Goal: Information Seeking & Learning: Learn about a topic

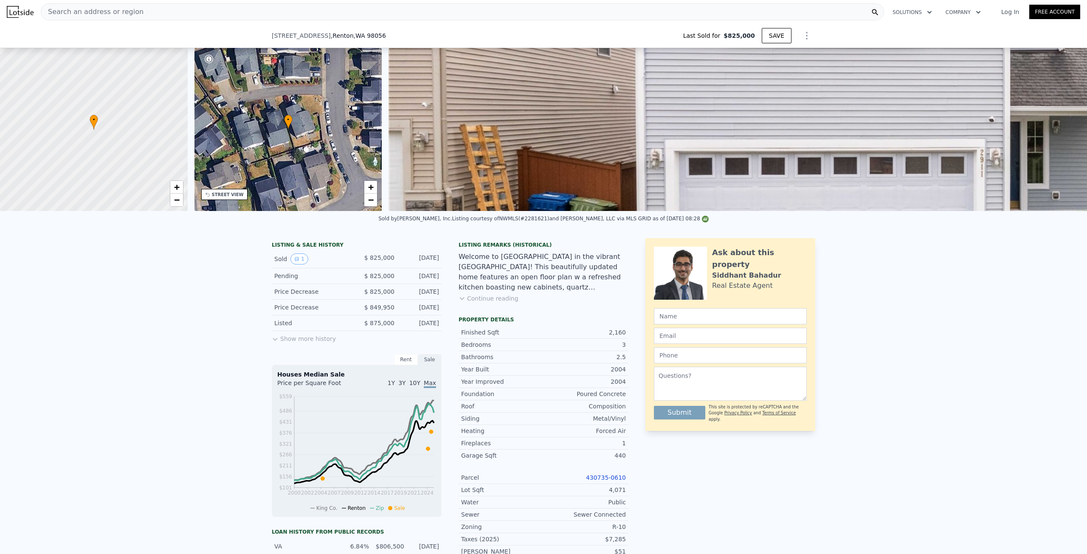
type input "$ 855,000"
type input "-$ 86,302"
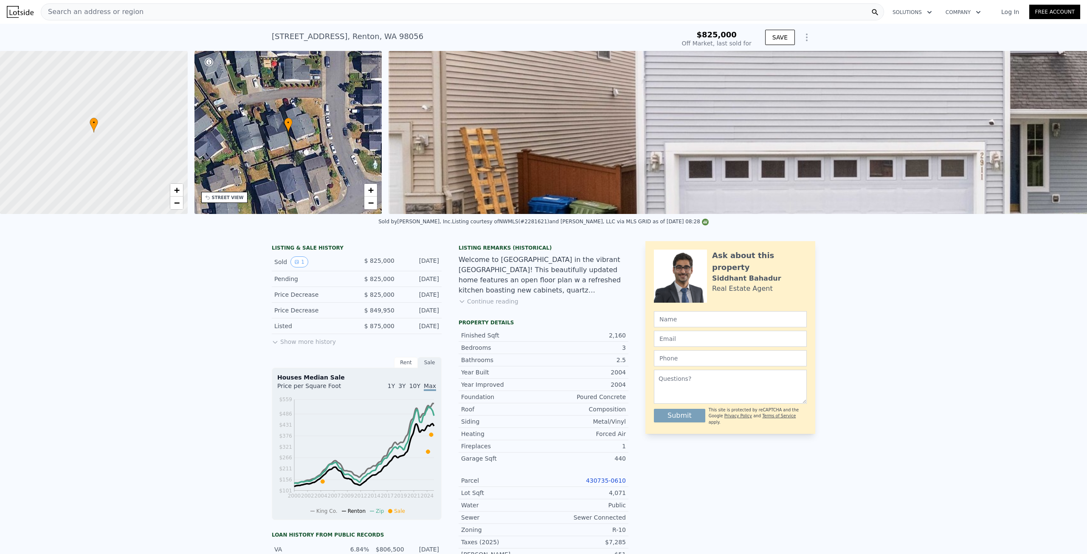
click at [475, 302] on div "Listing Remarks (Historical) Welcome to [GEOGRAPHIC_DATA] in the vibrant [GEOGR…" at bounding box center [544, 280] width 170 height 71
click at [477, 306] on button "Continue reading" at bounding box center [489, 301] width 60 height 8
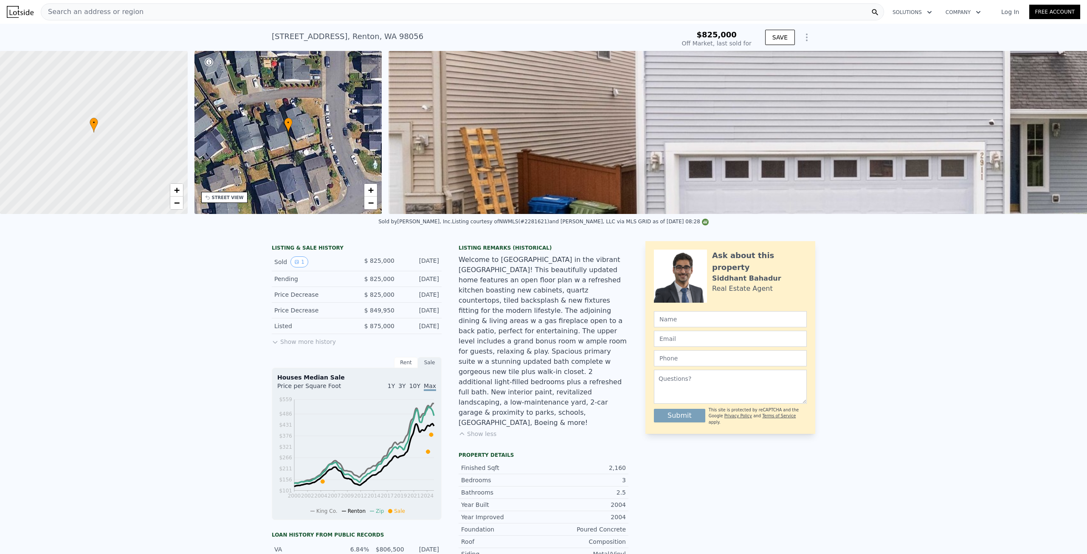
click at [575, 125] on img at bounding box center [929, 132] width 1080 height 163
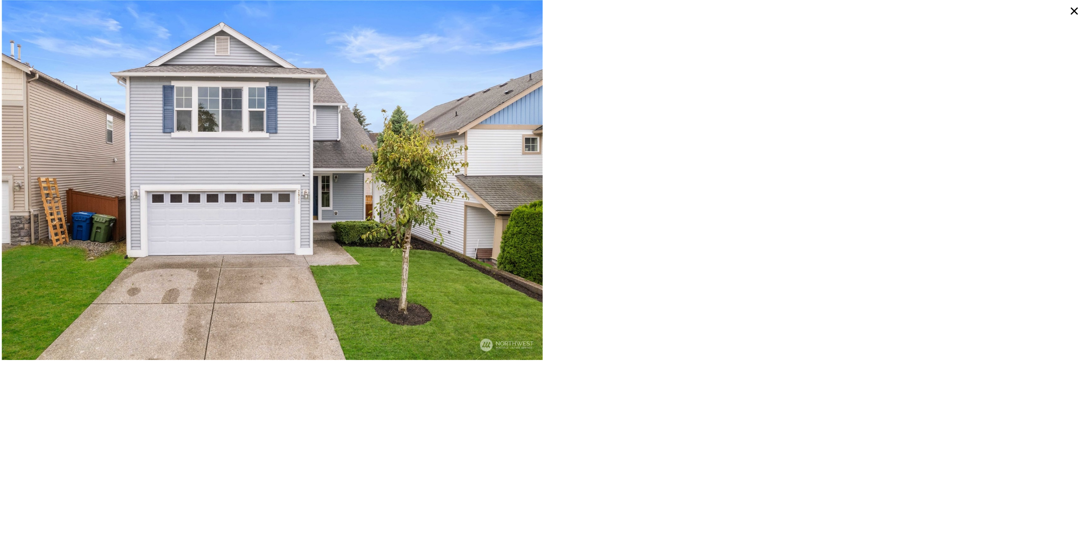
click at [690, 262] on div at bounding box center [815, 180] width 542 height 360
click at [32, 41] on img at bounding box center [272, 180] width 541 height 360
click at [724, 132] on div at bounding box center [815, 180] width 542 height 360
click at [1079, 12] on icon at bounding box center [1074, 10] width 15 height 15
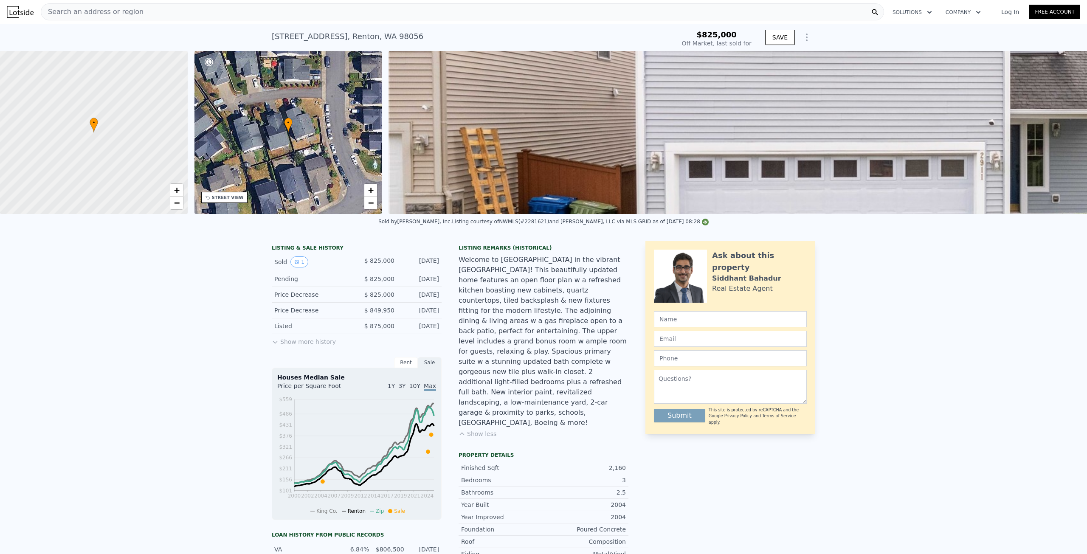
click at [831, 112] on img at bounding box center [929, 132] width 1080 height 163
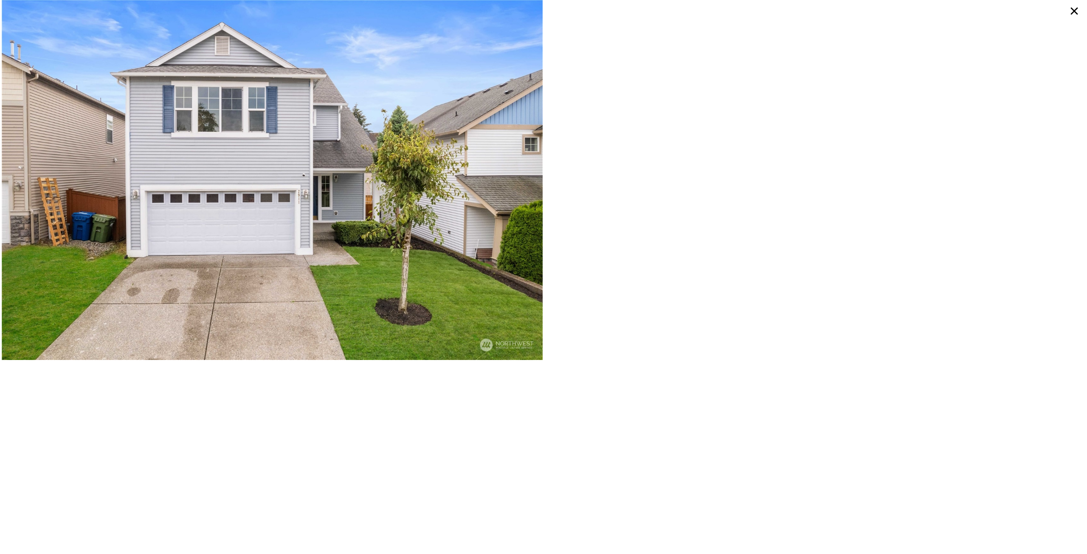
click at [1072, 10] on icon at bounding box center [1074, 10] width 15 height 15
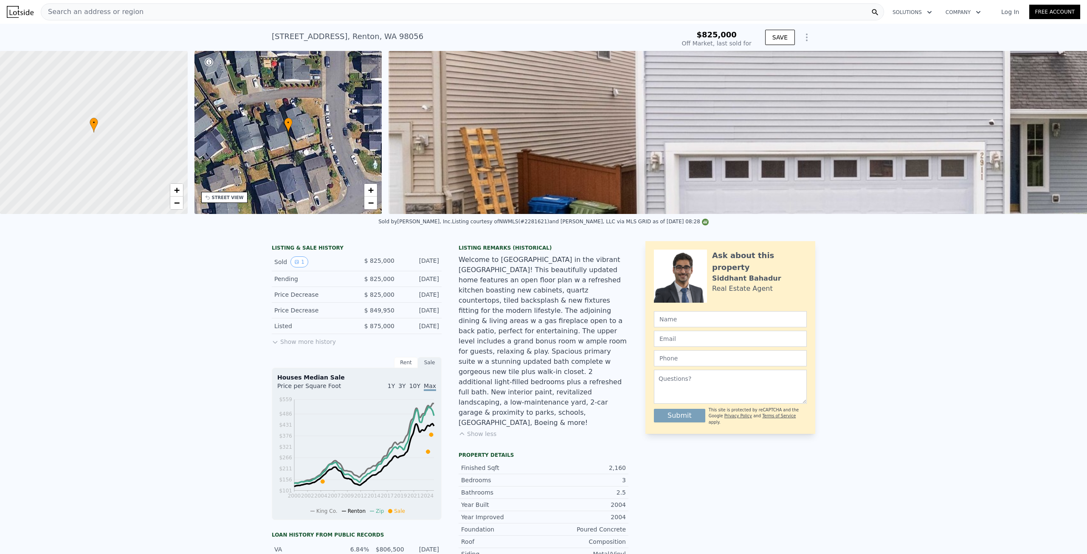
click at [1040, 92] on img at bounding box center [929, 132] width 1080 height 163
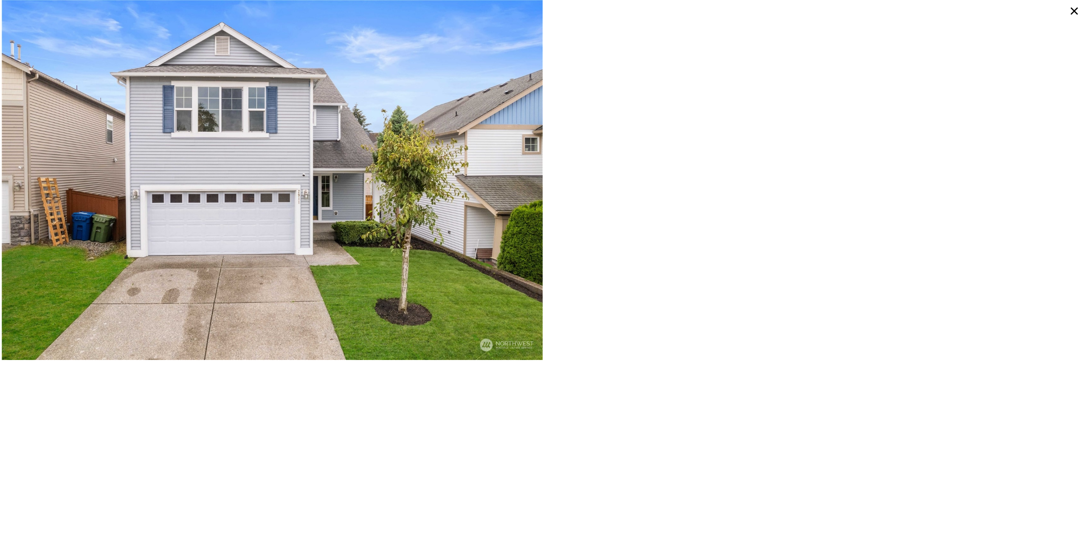
click at [1076, 10] on icon at bounding box center [1074, 11] width 7 height 7
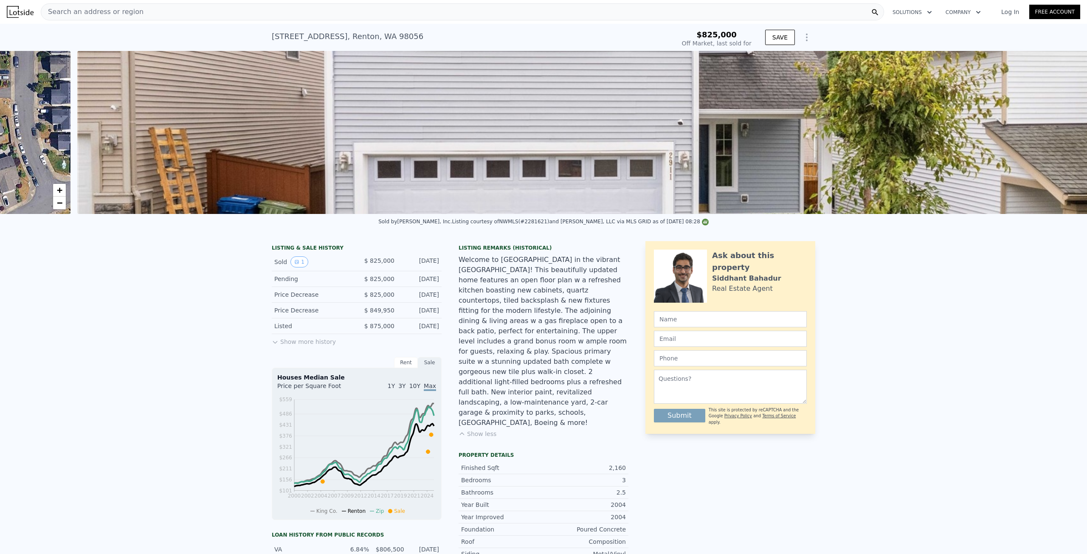
scroll to position [0, 389]
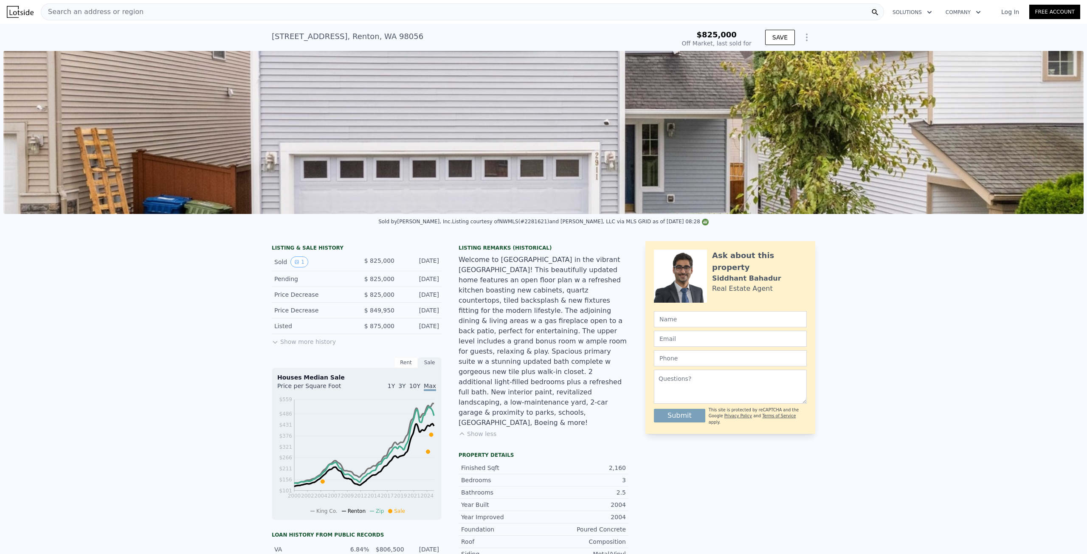
click at [900, 159] on img at bounding box center [543, 132] width 1080 height 163
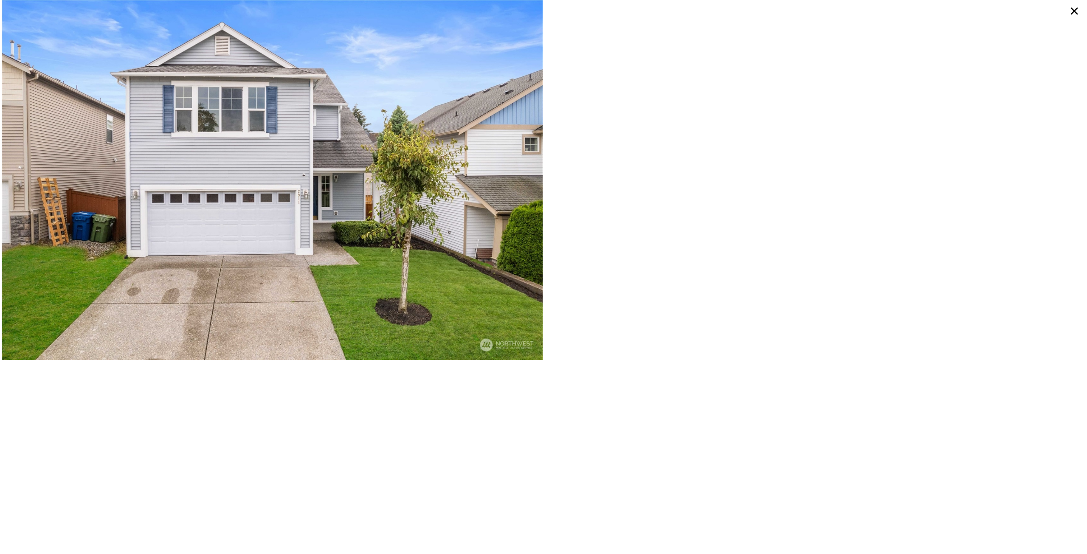
click at [676, 124] on div at bounding box center [815, 180] width 542 height 360
click at [1077, 13] on icon at bounding box center [1074, 11] width 7 height 7
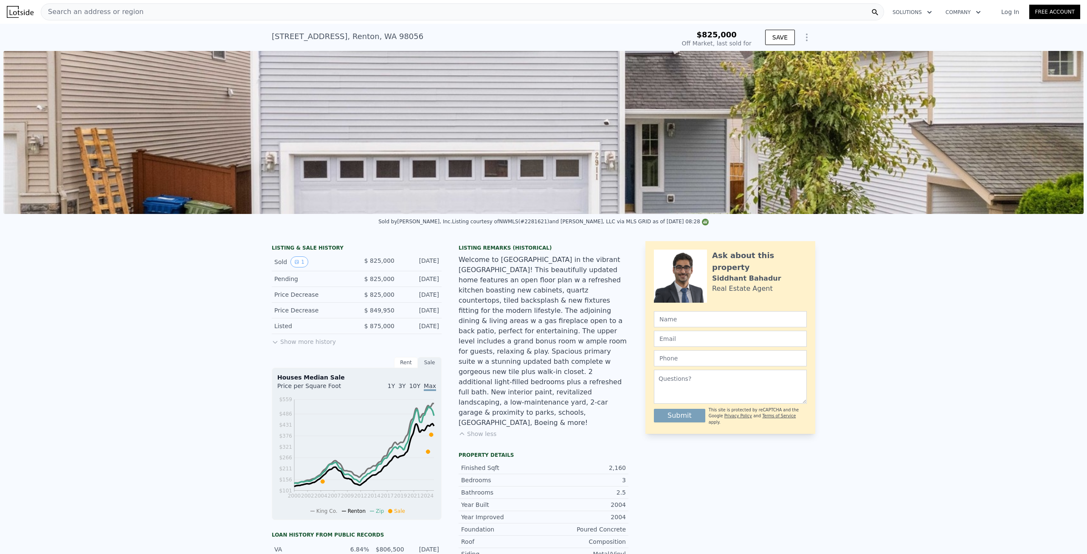
click at [805, 32] on icon "Show Options" at bounding box center [807, 37] width 10 height 10
click at [890, 364] on div "LISTING & SALE HISTORY Sold 1 $ 825,000 [DATE] Pending $ 825,000 [DATE] Price D…" at bounding box center [543, 532] width 1087 height 597
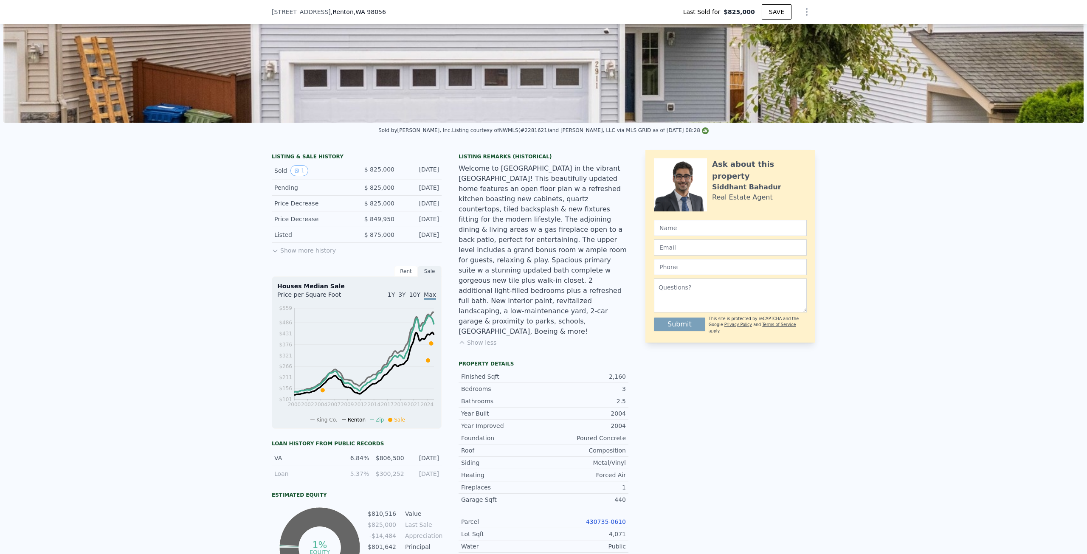
scroll to position [3, 0]
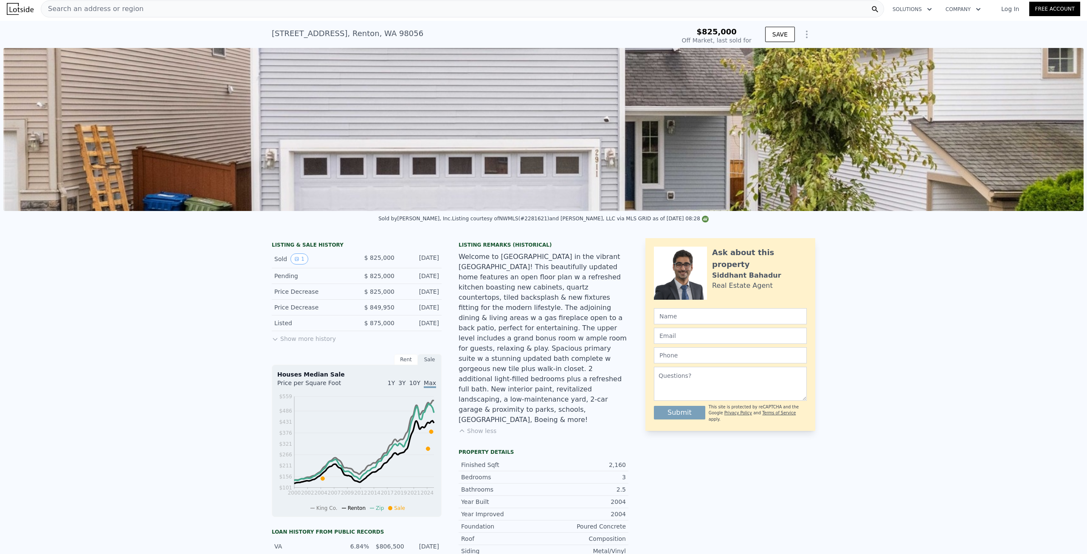
click at [510, 222] on div "Listing courtesy of NWMLS (#2281621) and [PERSON_NAME], LLC via MLS GRID as of …" at bounding box center [580, 219] width 256 height 6
drag, startPoint x: 510, startPoint y: 227, endPoint x: 536, endPoint y: 228, distance: 26.4
click at [536, 228] on div "Sold by [PERSON_NAME], Inc . Listing courtesy of NWMLS (#2281621) and [PERSON_N…" at bounding box center [543, 221] width 1087 height 20
